Goal: Task Accomplishment & Management: Complete application form

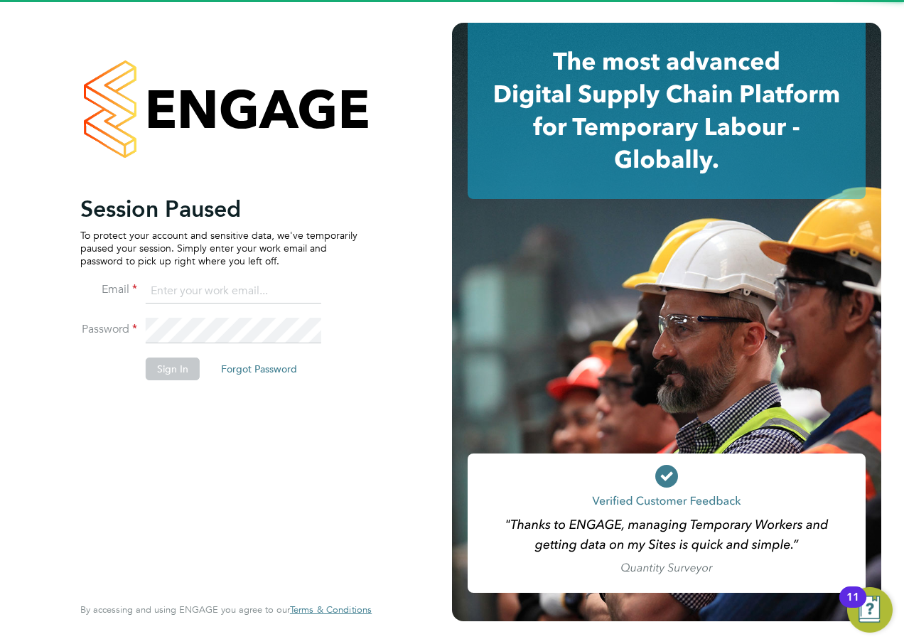
click at [214, 279] on input at bounding box center [234, 292] width 176 height 26
type input "alan.watts@hays.com"
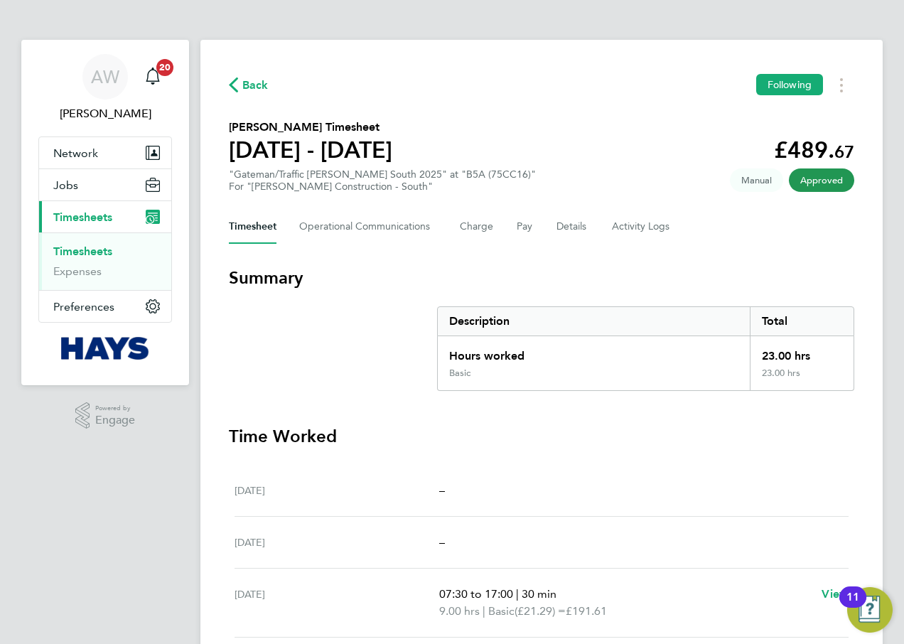
click at [72, 255] on link "Timesheets" at bounding box center [82, 252] width 59 height 14
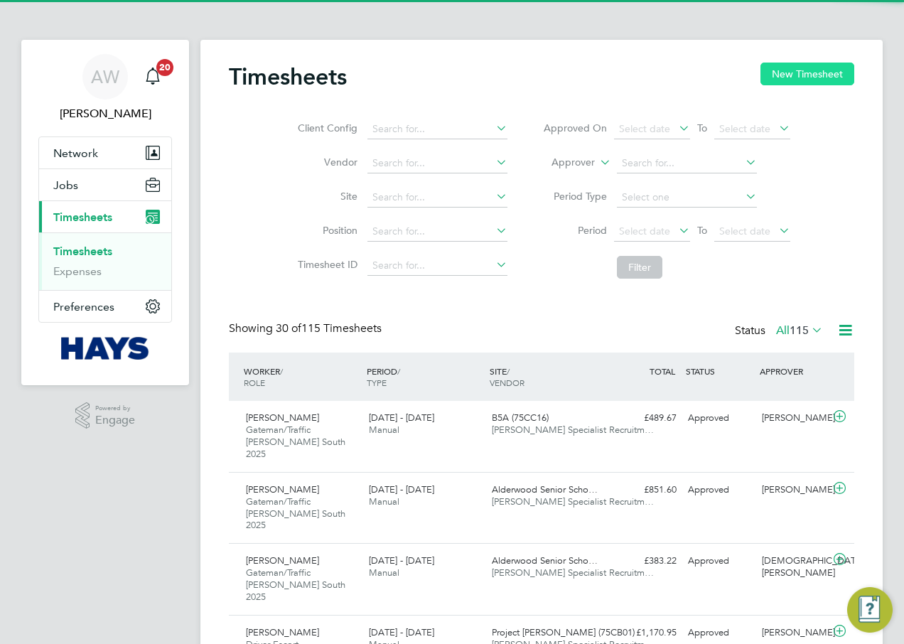
click at [781, 64] on button "New Timesheet" at bounding box center [808, 74] width 94 height 23
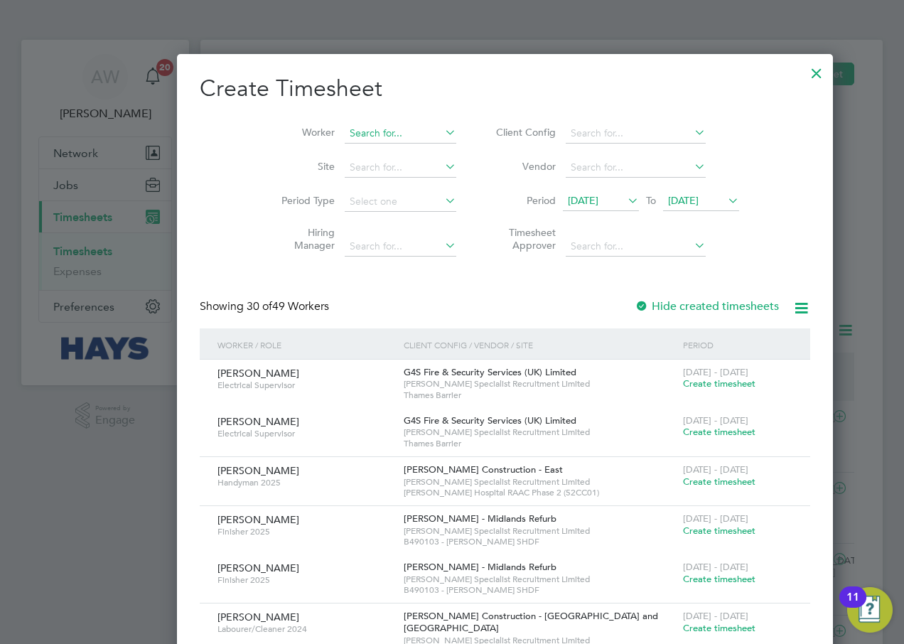
click at [345, 129] on input at bounding box center [401, 134] width 112 height 20
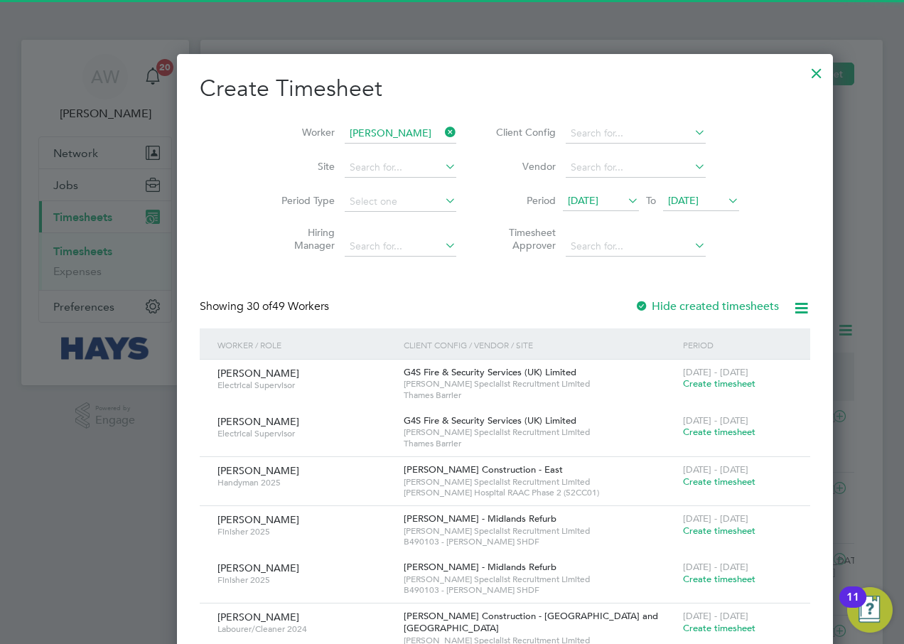
click at [382, 146] on b "Hill" at bounding box center [390, 152] width 16 height 12
type input "[PERSON_NAME]"
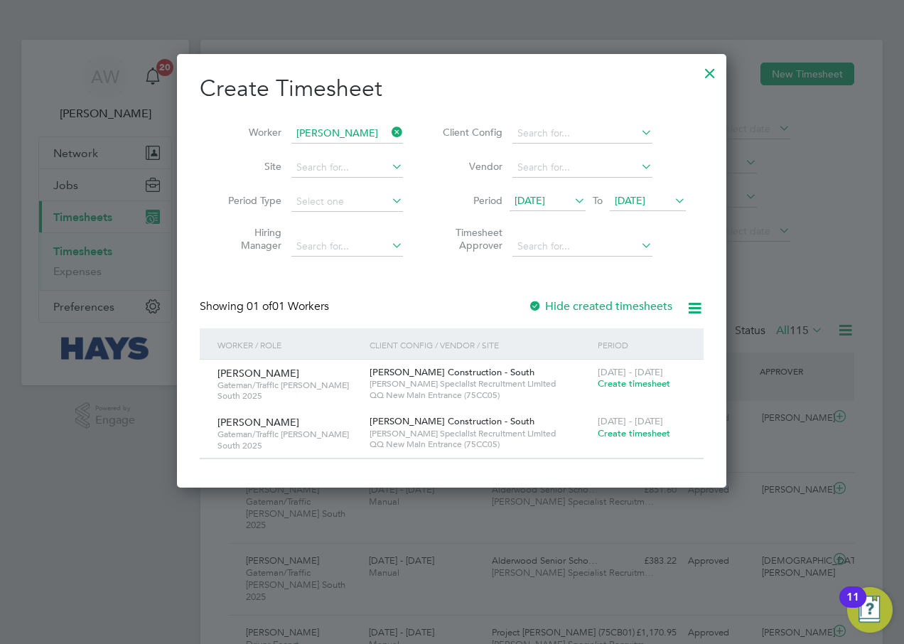
click at [541, 306] on div at bounding box center [535, 307] width 14 height 14
click at [642, 199] on span "[DATE]" at bounding box center [630, 200] width 31 height 13
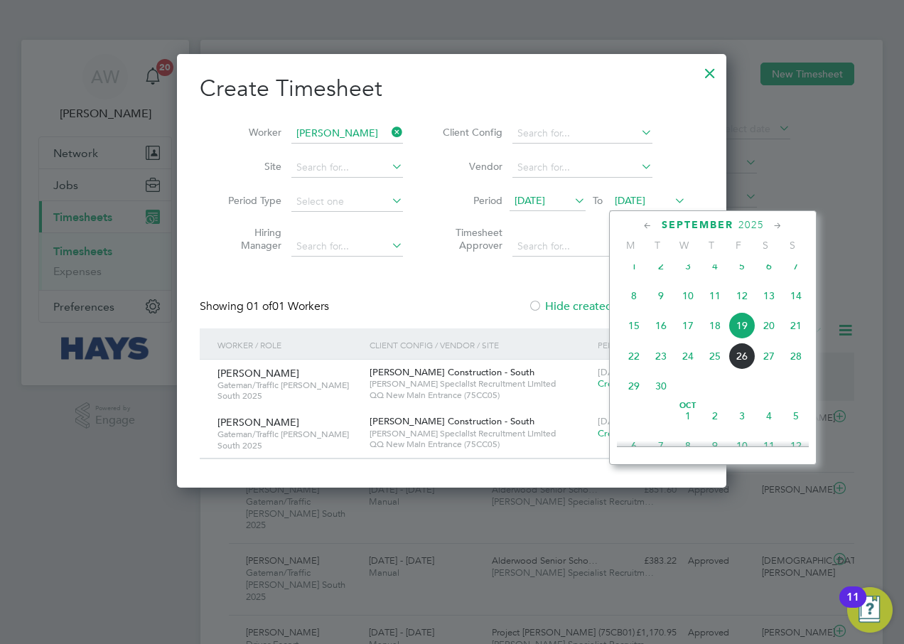
click at [735, 367] on span "26" at bounding box center [742, 356] width 27 height 27
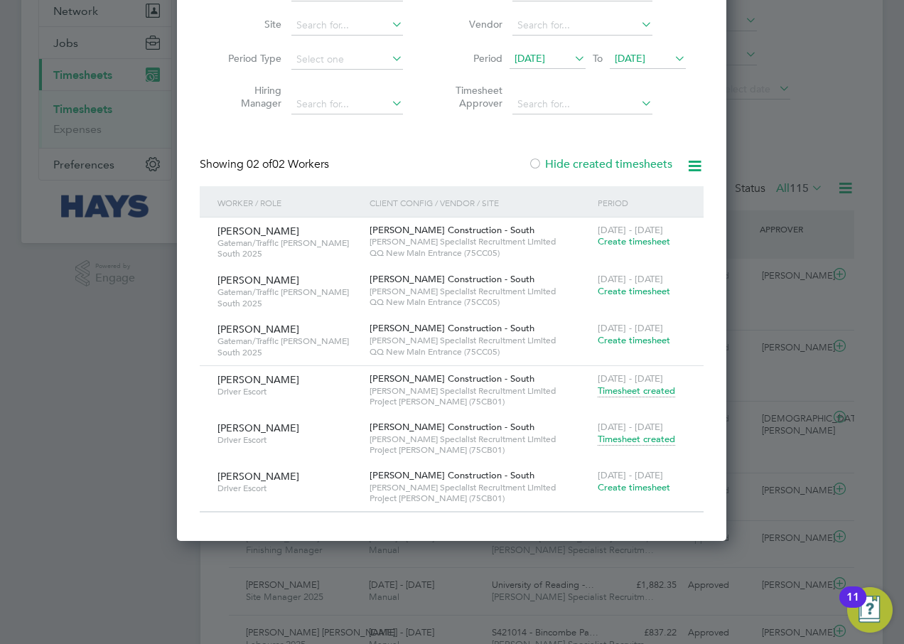
click at [636, 488] on span "Create timesheet" at bounding box center [634, 487] width 73 height 12
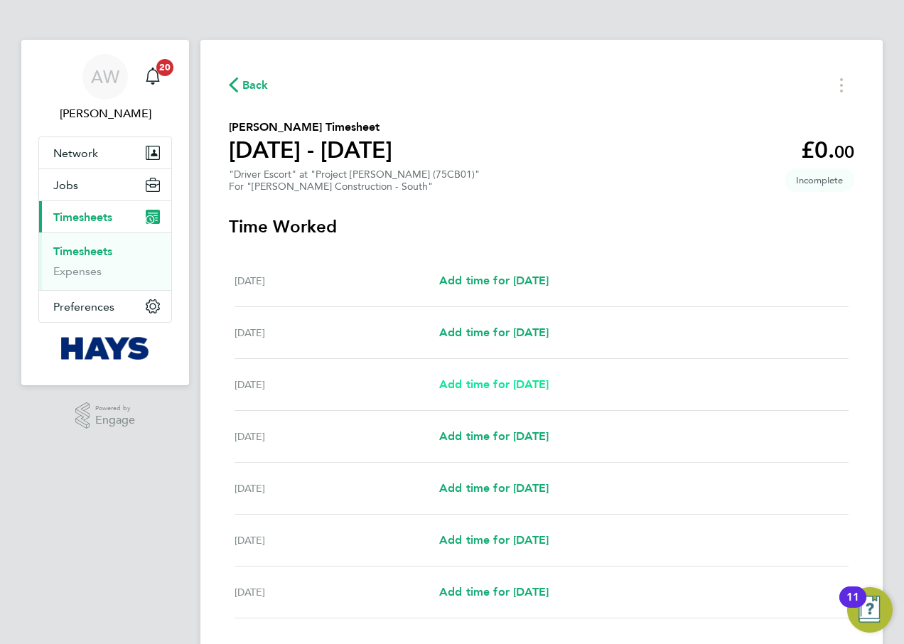
click at [477, 389] on span "Add time for [DATE]" at bounding box center [493, 385] width 109 height 14
select select "30"
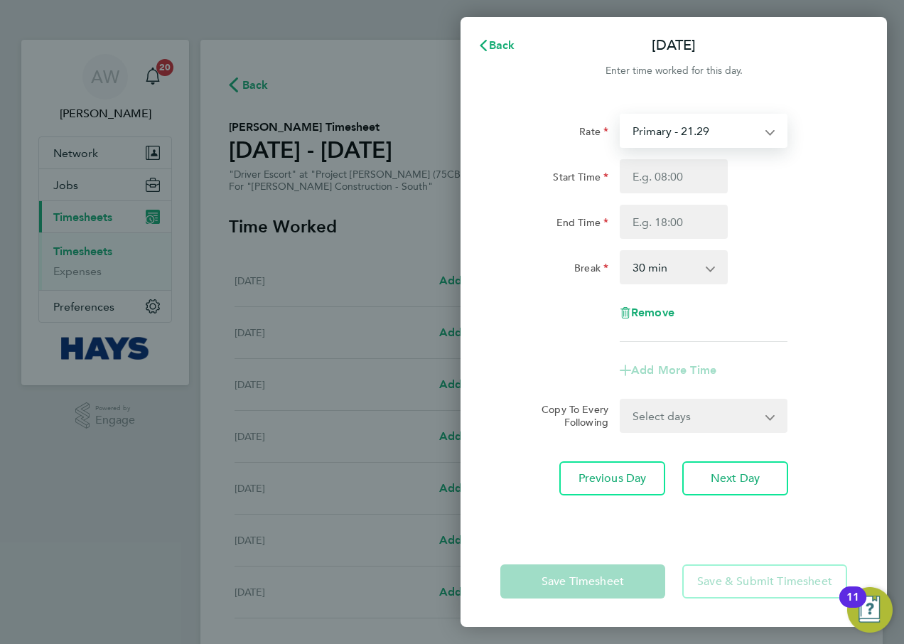
click at [717, 131] on select "Primary - 21.29" at bounding box center [695, 130] width 148 height 31
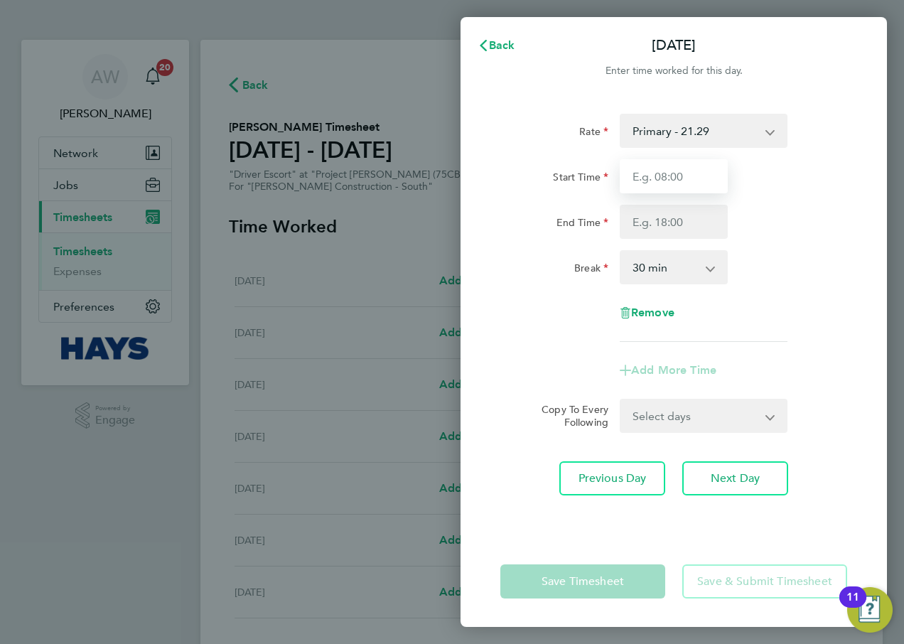
click at [681, 173] on input "Start Time" at bounding box center [674, 176] width 108 height 34
type input "07:30"
click at [683, 234] on input "End Time" at bounding box center [674, 222] width 108 height 34
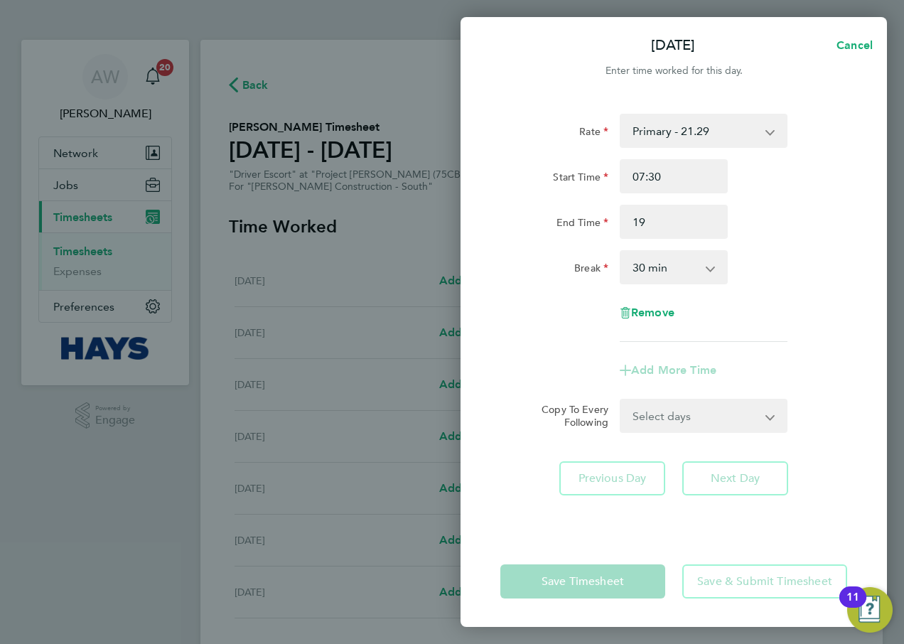
type input "19:00"
click at [808, 218] on div "End Time 19:00" at bounding box center [674, 222] width 358 height 34
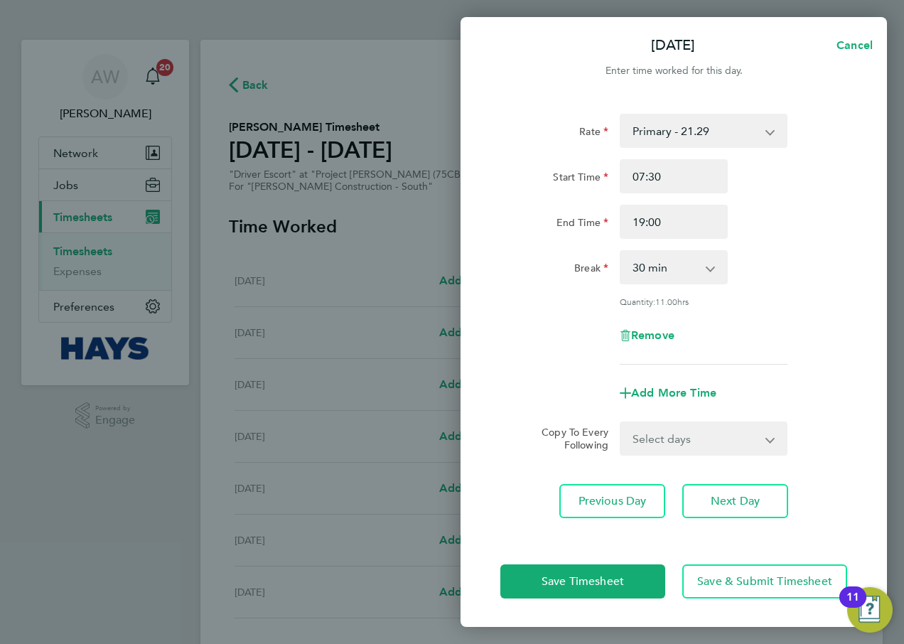
click at [681, 431] on select "Select days Day [DATE] [DATE] [DATE] [DATE]" at bounding box center [695, 438] width 149 height 31
select select "DAY"
click at [621, 423] on select "Select days Day [DATE] [DATE] [DATE] [DATE]" at bounding box center [695, 438] width 149 height 31
select select "[DATE]"
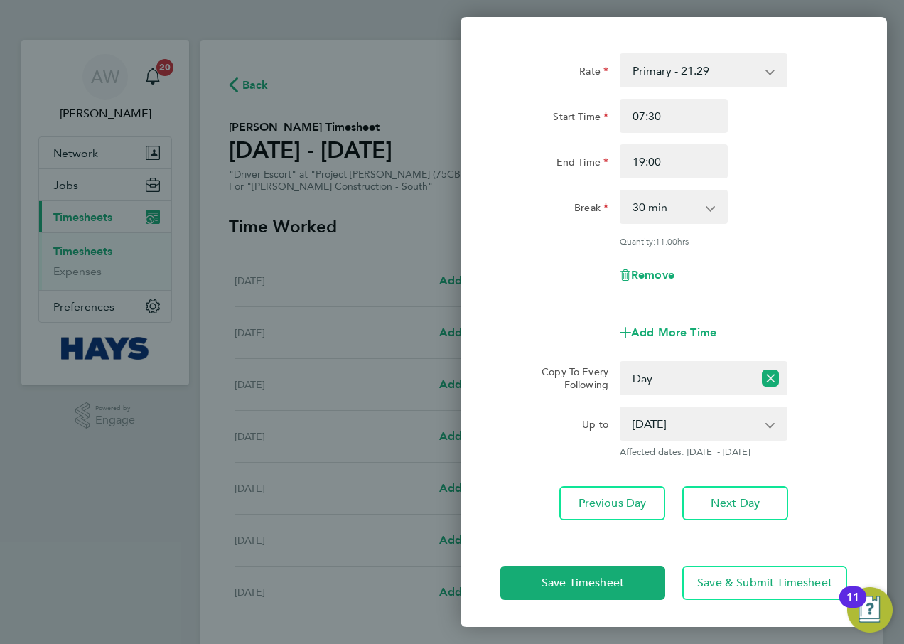
click at [602, 600] on div "Save Timesheet Save & Submit Timesheet" at bounding box center [674, 583] width 427 height 91
click at [602, 584] on span "Save Timesheet" at bounding box center [583, 583] width 82 height 14
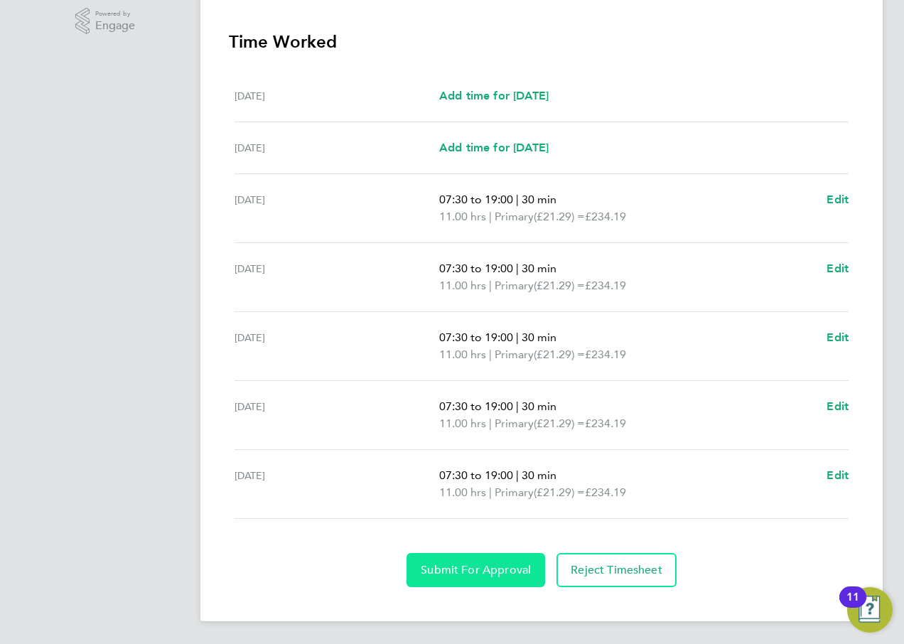
click at [477, 565] on span "Submit For Approval" at bounding box center [476, 570] width 110 height 14
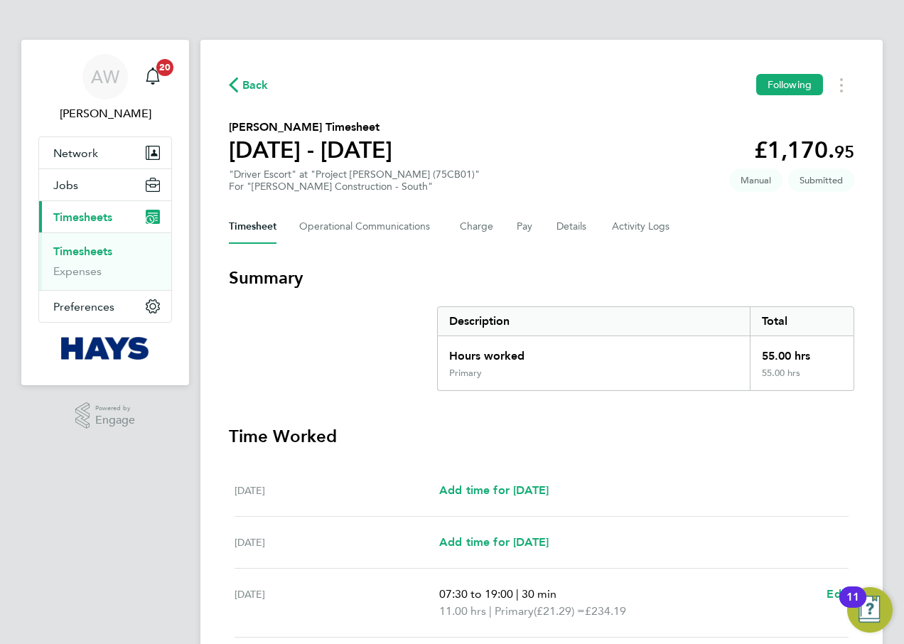
click at [115, 250] on li "Timesheets" at bounding box center [106, 255] width 107 height 20
click at [108, 251] on link "Timesheets" at bounding box center [82, 252] width 59 height 14
